Goal: Check status

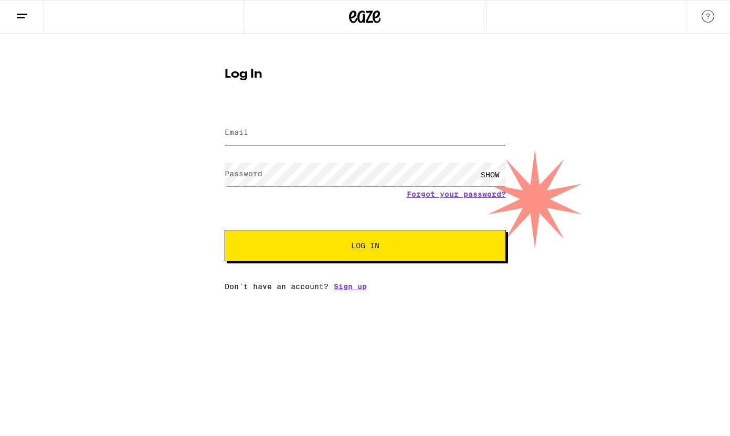
type input "[EMAIL_ADDRESS][DOMAIN_NAME]"
click at [306, 238] on button "Log In" at bounding box center [364, 245] width 281 height 31
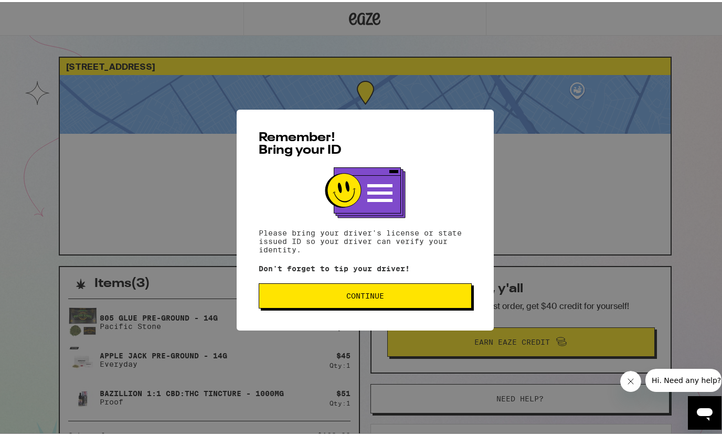
click at [371, 295] on span "Continue" at bounding box center [365, 293] width 38 height 7
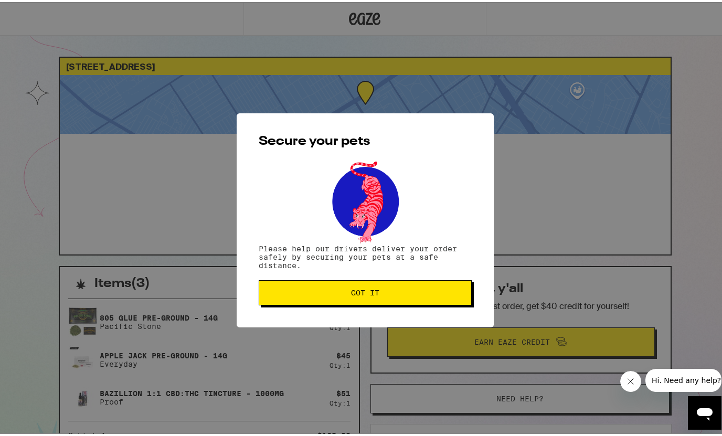
click at [371, 294] on span "Got it" at bounding box center [365, 290] width 28 height 7
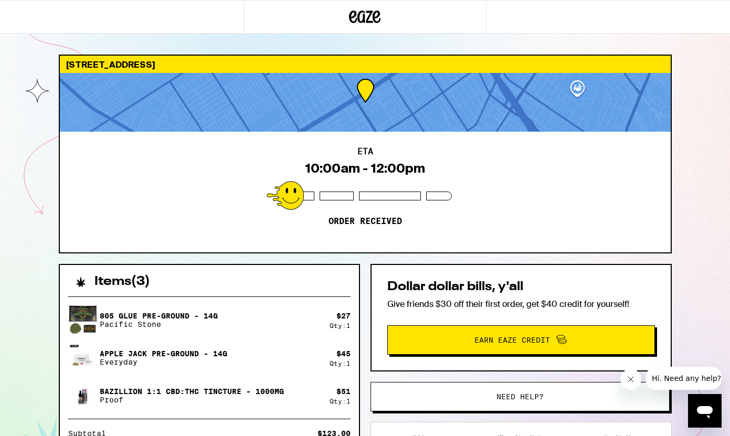
click at [25, 151] on div "[STREET_ADDRESS] 10:00am - 12:00pm Order received Items ( 3 ) 805 Glue Pre-Grou…" at bounding box center [365, 292] width 730 height 585
click at [120, 238] on div "ETA 10:00am - 12:00pm Order received" at bounding box center [365, 192] width 610 height 121
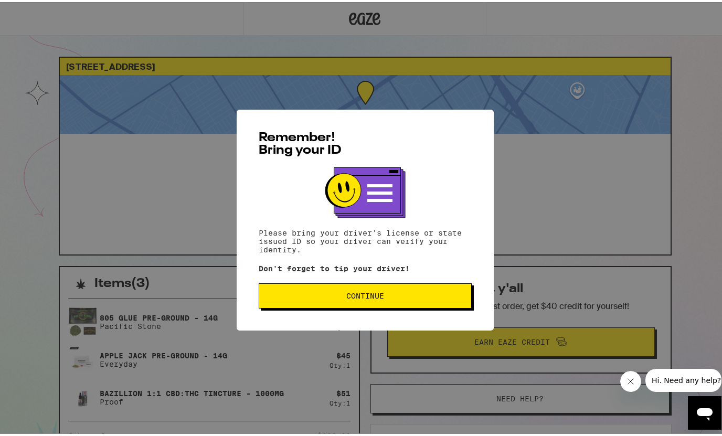
click at [384, 320] on div "Remember! Bring your ID Please bring your driver's license or state issued ID s…" at bounding box center [365, 218] width 257 height 221
click at [377, 301] on button "Continue" at bounding box center [365, 293] width 213 height 25
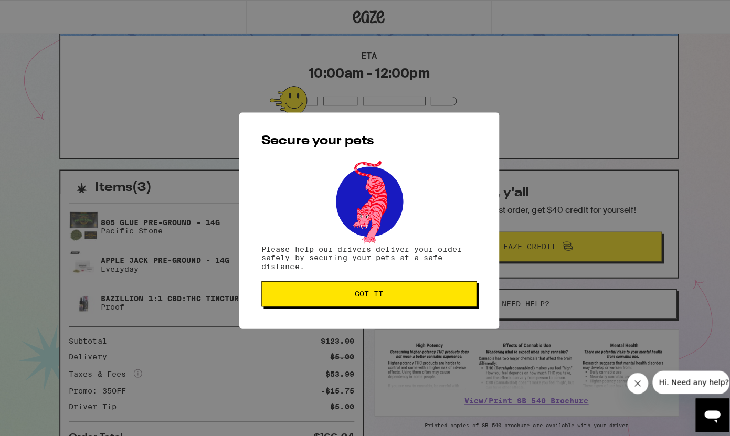
scroll to position [149, 0]
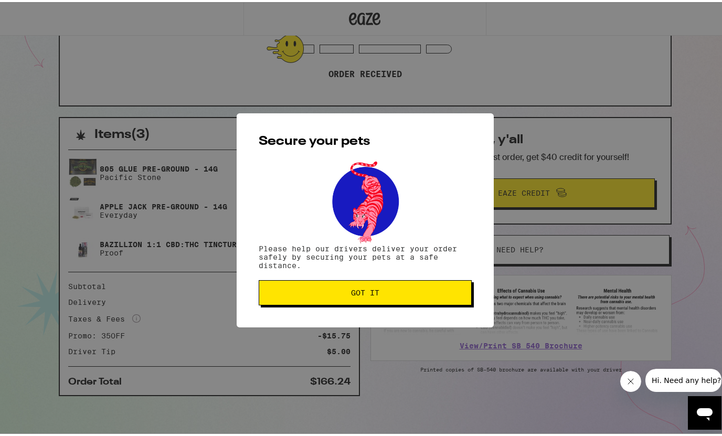
click at [376, 300] on button "Got it" at bounding box center [365, 290] width 213 height 25
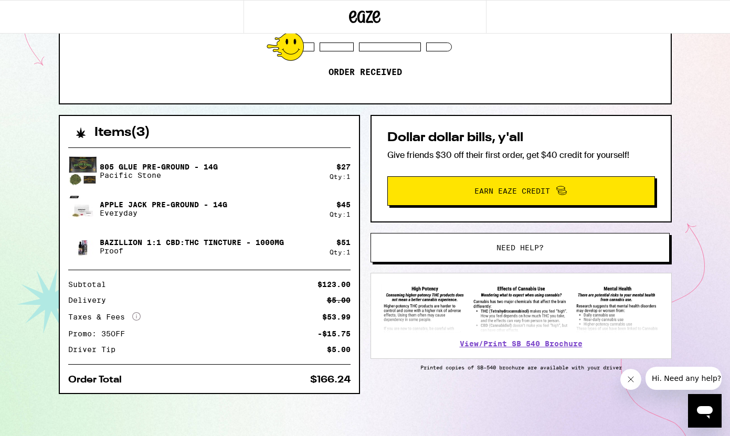
scroll to position [0, 0]
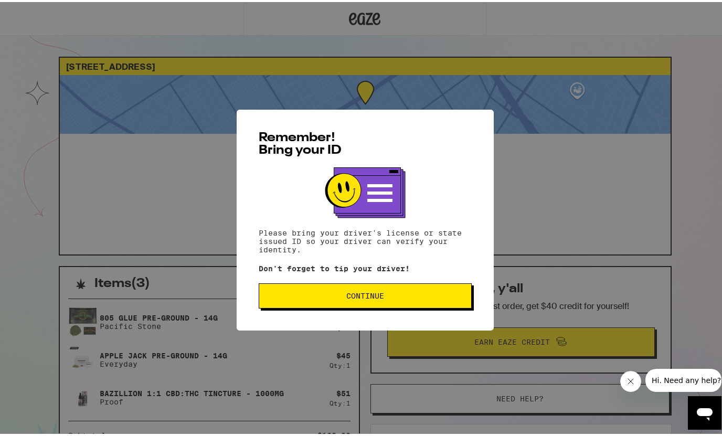
click at [357, 296] on span "Continue" at bounding box center [365, 293] width 38 height 7
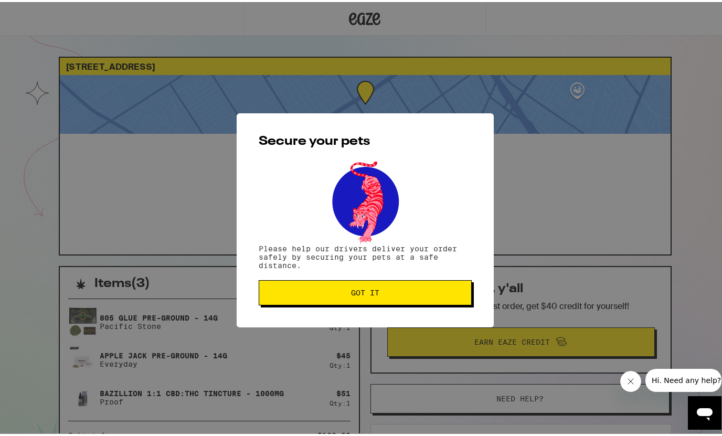
click at [357, 294] on span "Got it" at bounding box center [365, 290] width 28 height 7
